Goal: Navigation & Orientation: Go to known website

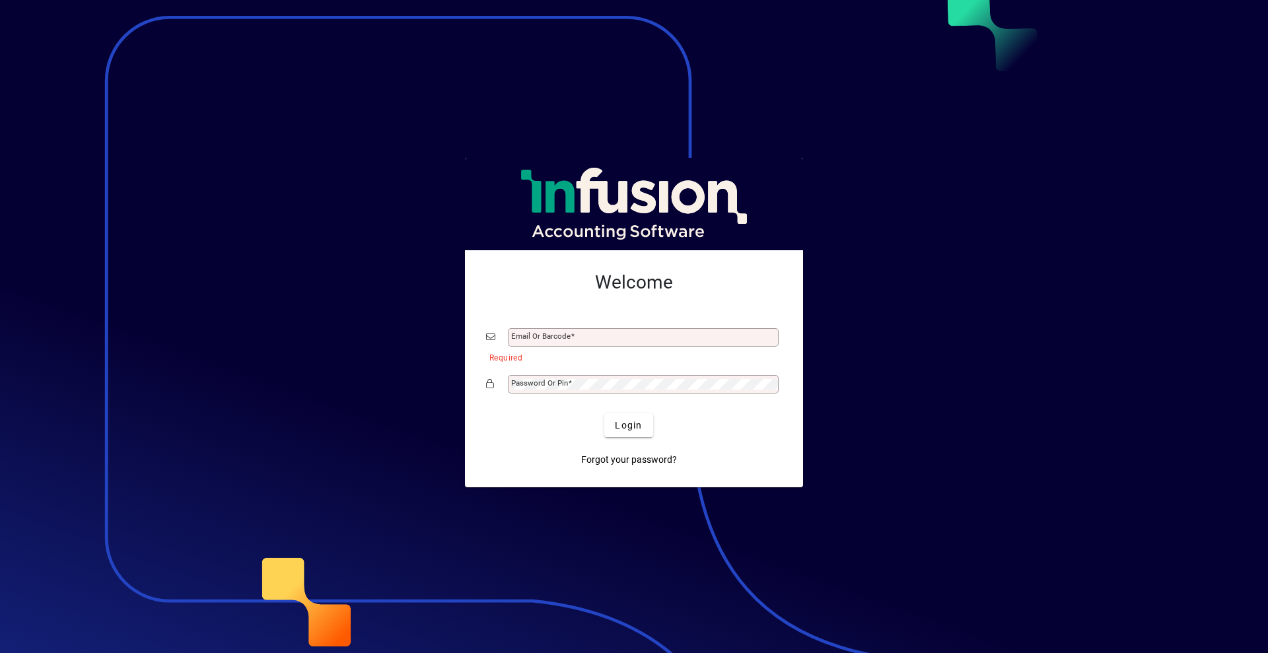
drag, startPoint x: 0, startPoint y: 0, endPoint x: 1082, endPoint y: 224, distance: 1104.5
click at [1082, 224] on div at bounding box center [634, 326] width 1268 height 653
